Goal: Task Accomplishment & Management: Manage account settings

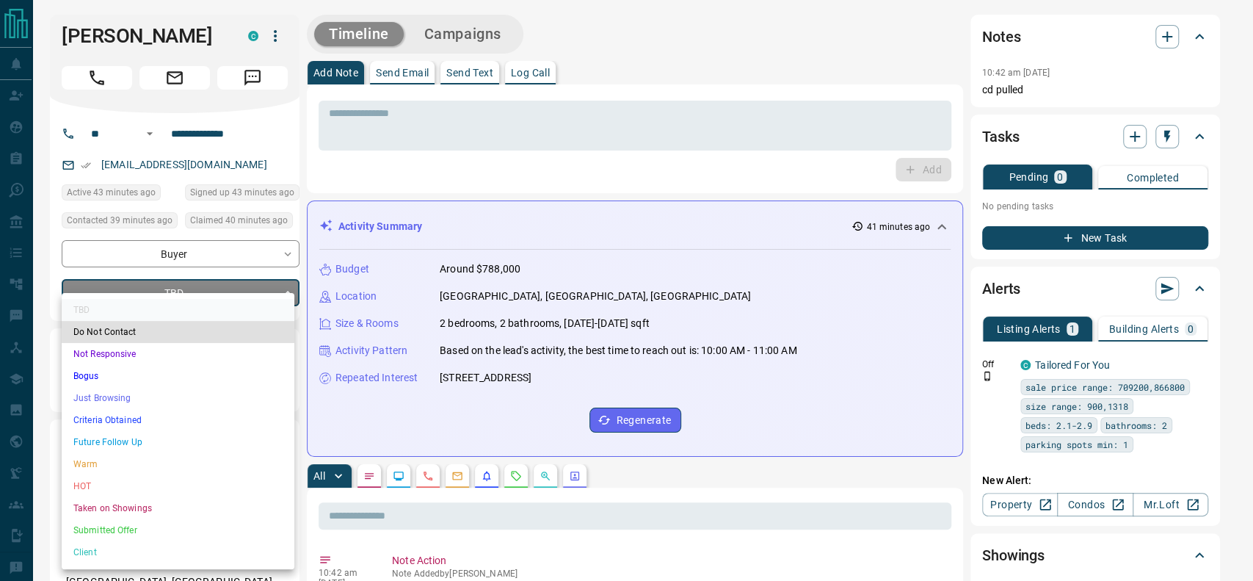
click at [134, 414] on li "Criteria Obtained" at bounding box center [178, 420] width 233 height 22
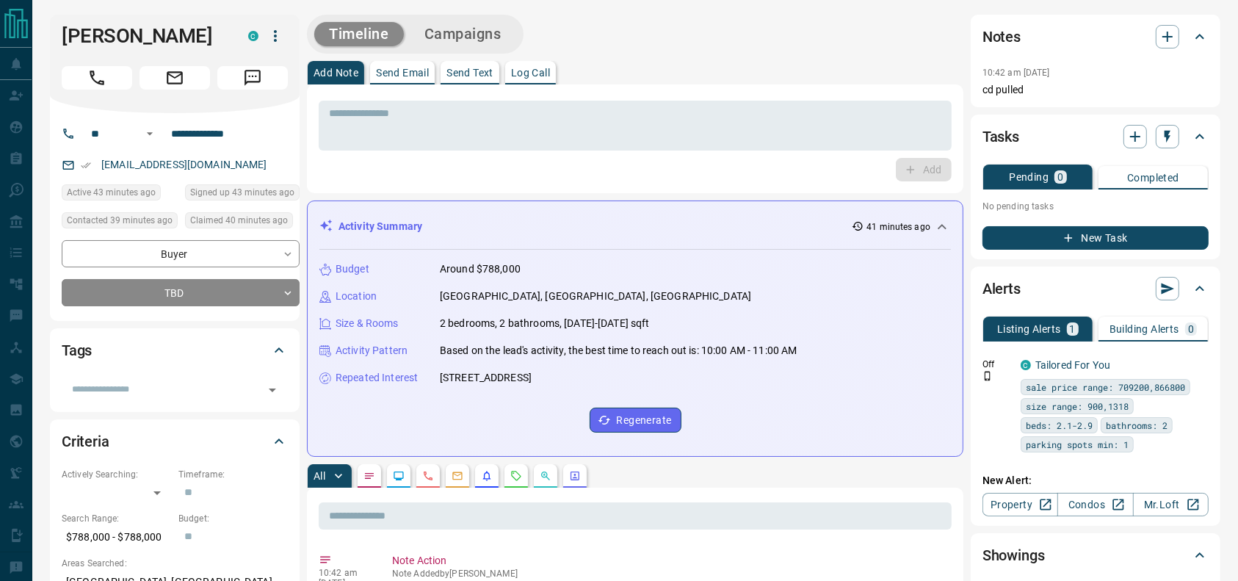
click at [134, 414] on ul "TBD Do Not Contact Not Responsive Bogus Just Browsing Criteria Obtained Future …" at bounding box center [178, 377] width 175 height 156
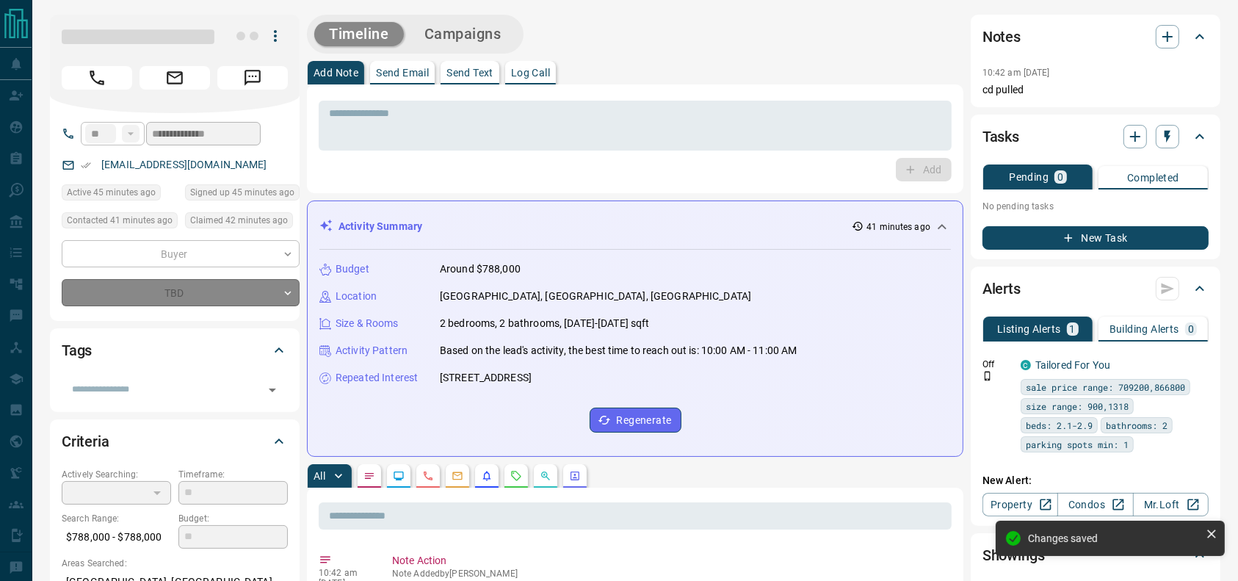
type input "*"
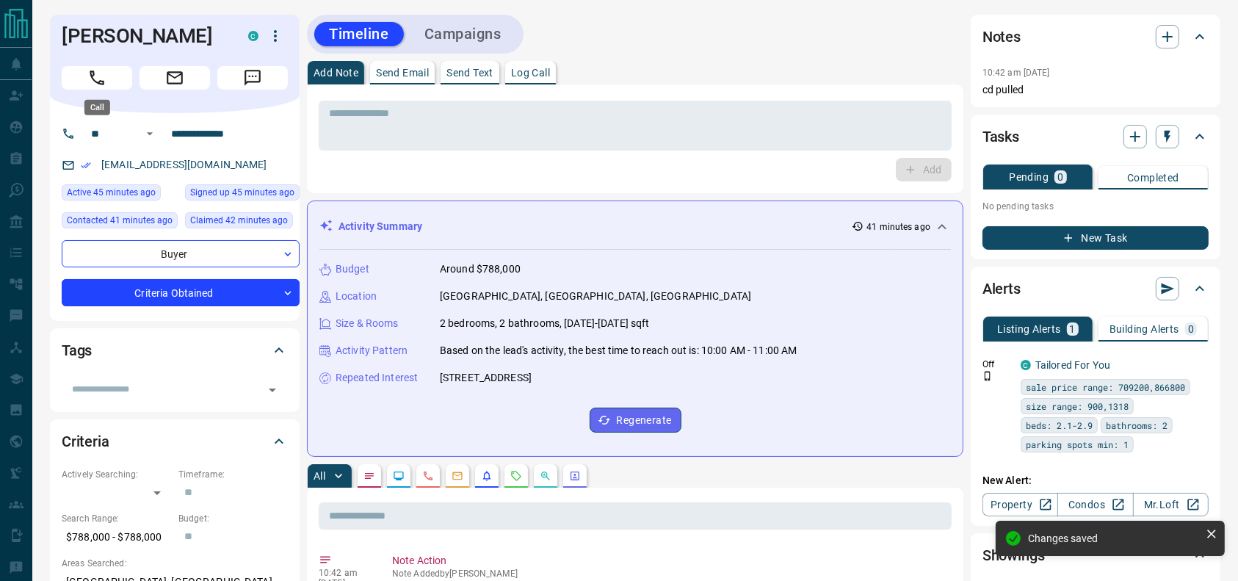
click at [101, 82] on icon "Call" at bounding box center [97, 77] width 15 height 15
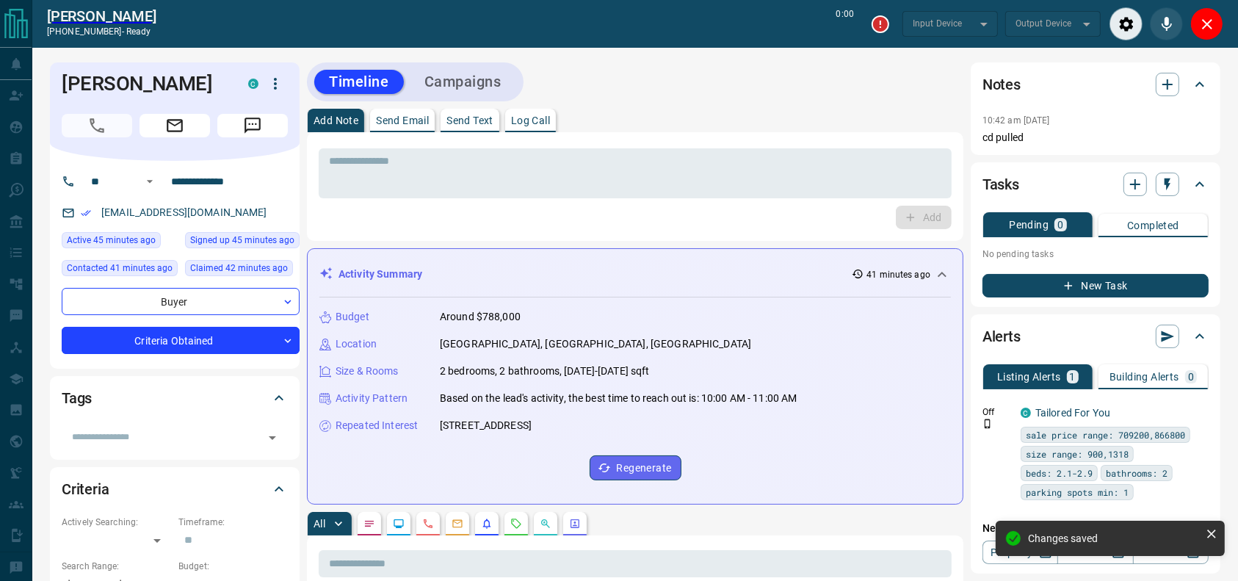
type input "*******"
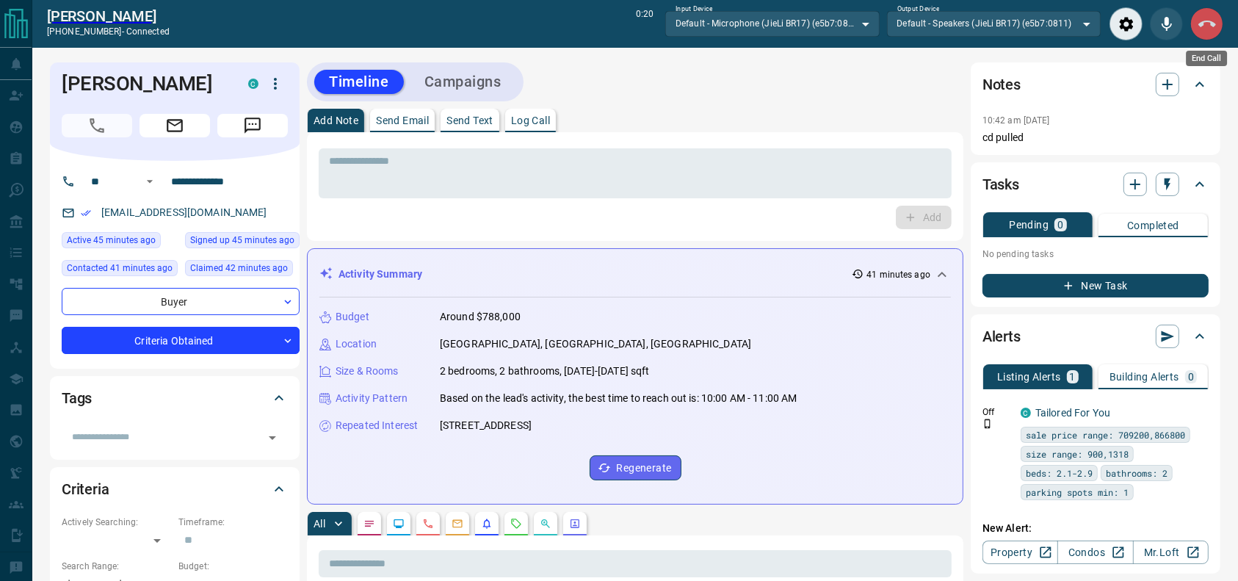
click at [1218, 32] on button "End Call" at bounding box center [1206, 23] width 33 height 33
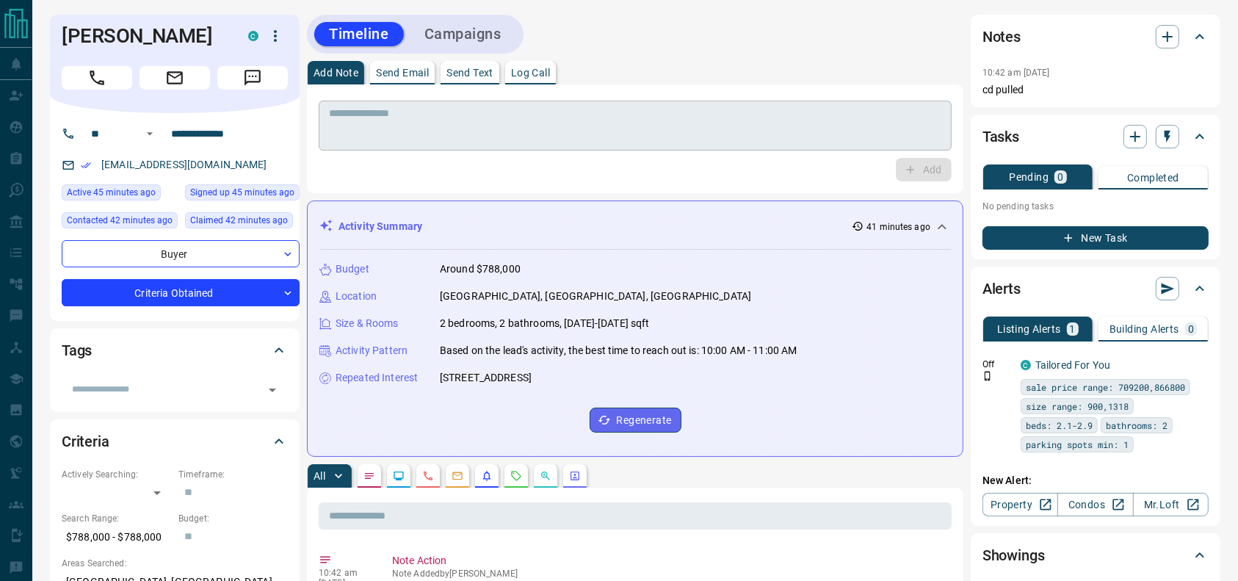
click at [756, 126] on textarea at bounding box center [635, 125] width 612 height 37
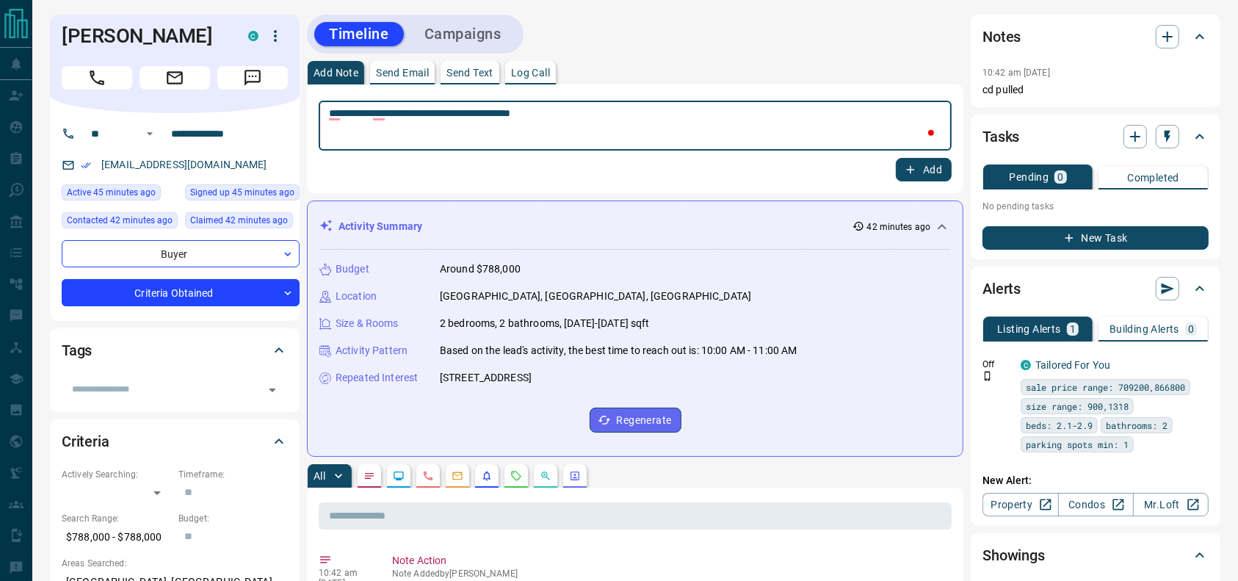
type textarea "**********"
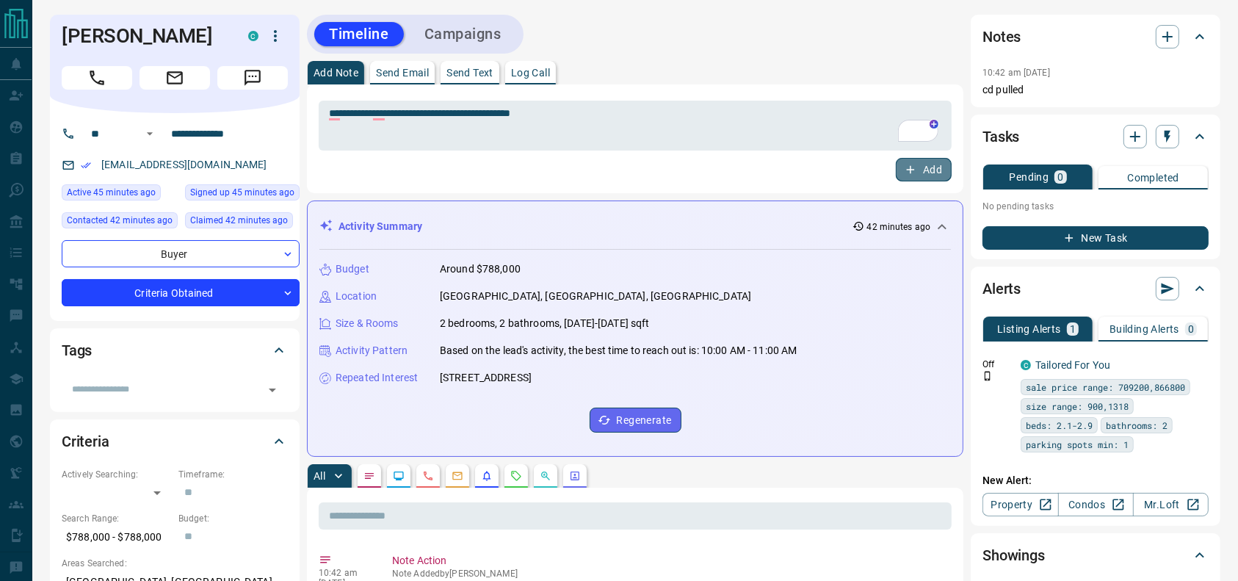
click at [904, 178] on button "Add" at bounding box center [924, 169] width 56 height 23
click at [501, 22] on button "Campaigns" at bounding box center [463, 34] width 106 height 24
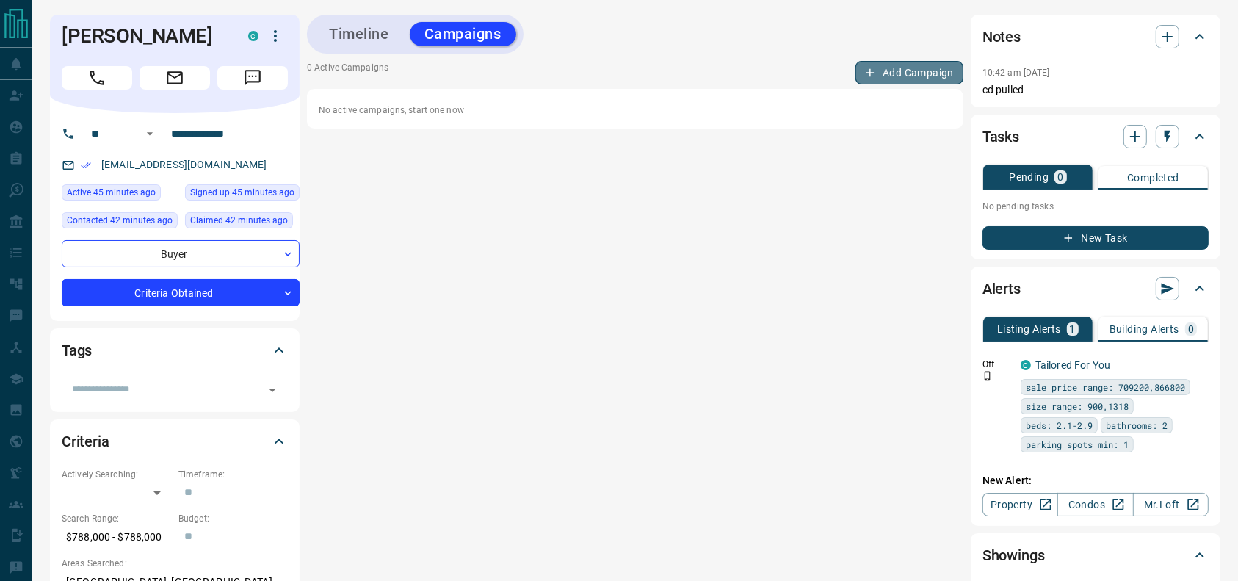
click at [886, 70] on button "Add Campaign" at bounding box center [909, 72] width 108 height 23
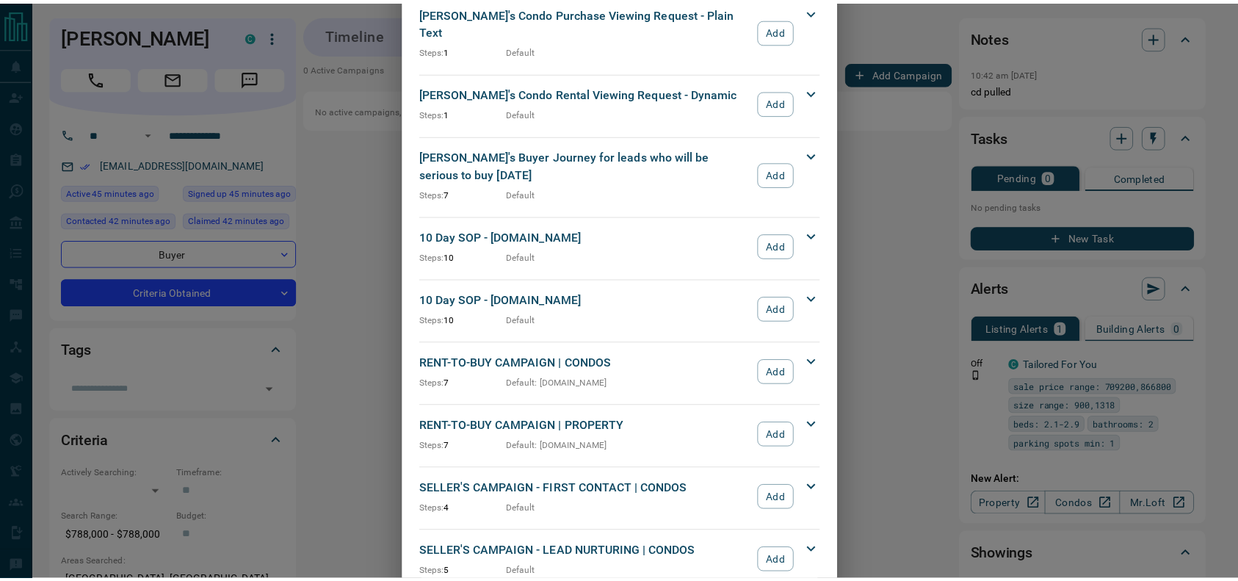
scroll to position [1312, 0]
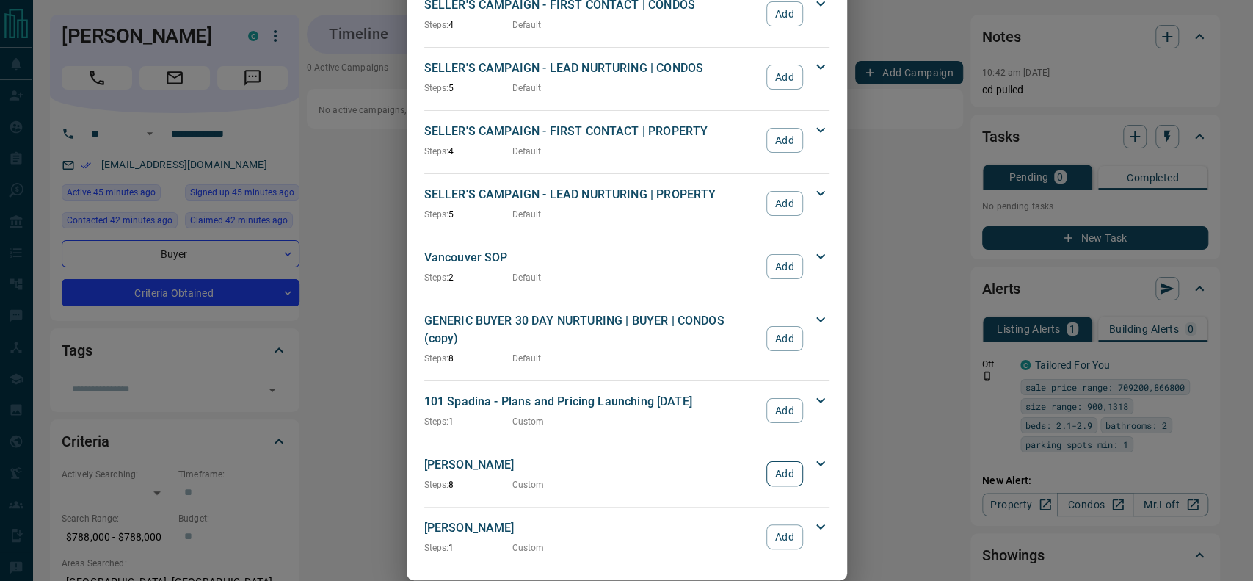
click at [767, 461] on button "Add" at bounding box center [785, 473] width 36 height 25
